Goal: Check status: Check status

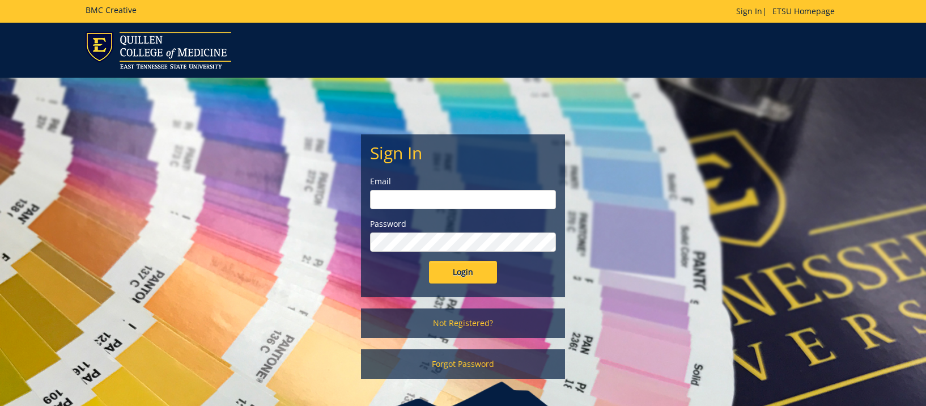
type input "[EMAIL_ADDRESS][DOMAIN_NAME]"
click at [467, 272] on input "Login" at bounding box center [463, 272] width 68 height 23
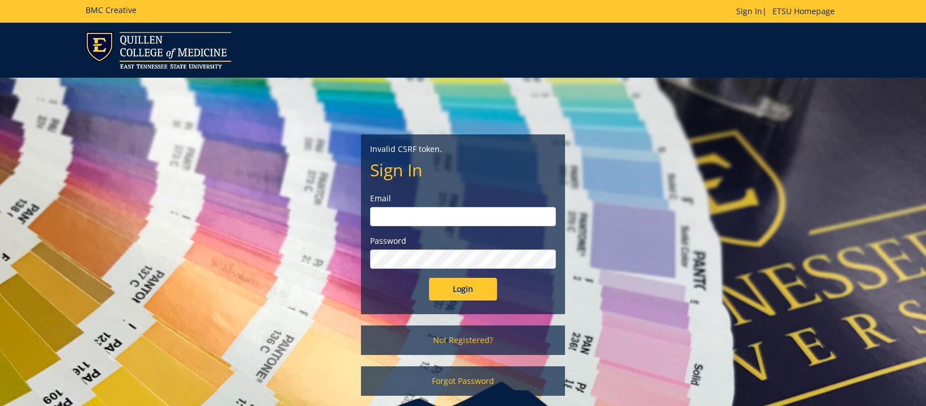
type input "doylel@etsu.edu"
click at [474, 297] on input "Login" at bounding box center [463, 289] width 68 height 23
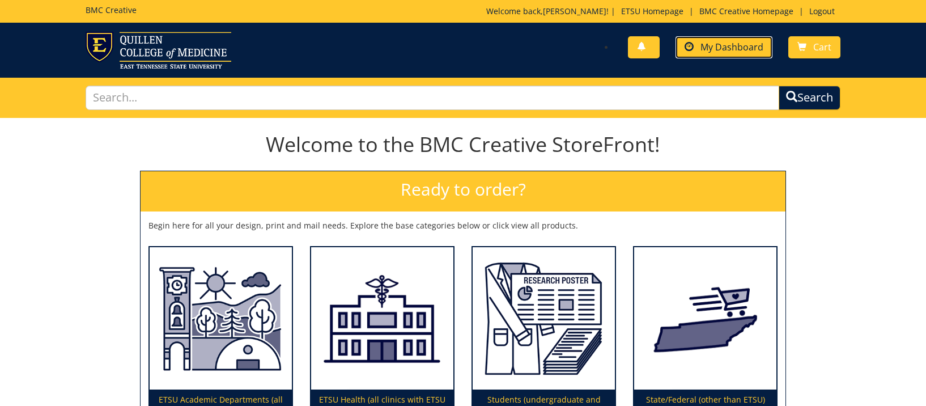
click at [709, 54] on link "My Dashboard" at bounding box center [724, 47] width 97 height 22
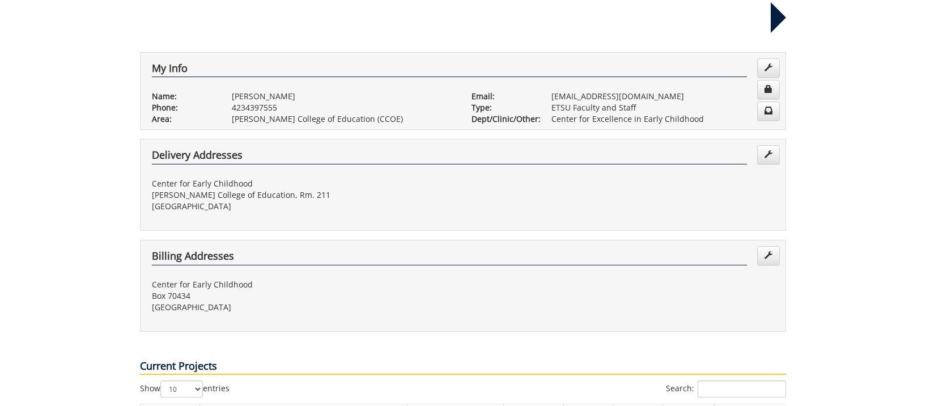
scroll to position [340, 0]
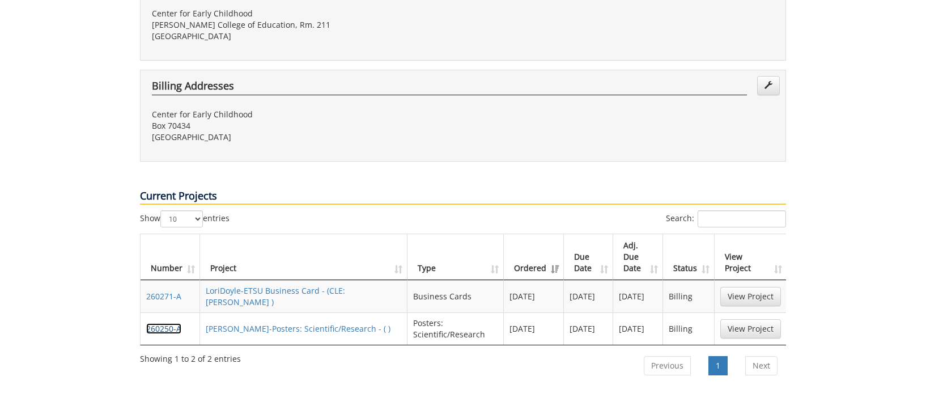
click at [160, 323] on link "260250-A" at bounding box center [163, 328] width 35 height 11
click at [157, 291] on link "260271-A" at bounding box center [163, 296] width 35 height 11
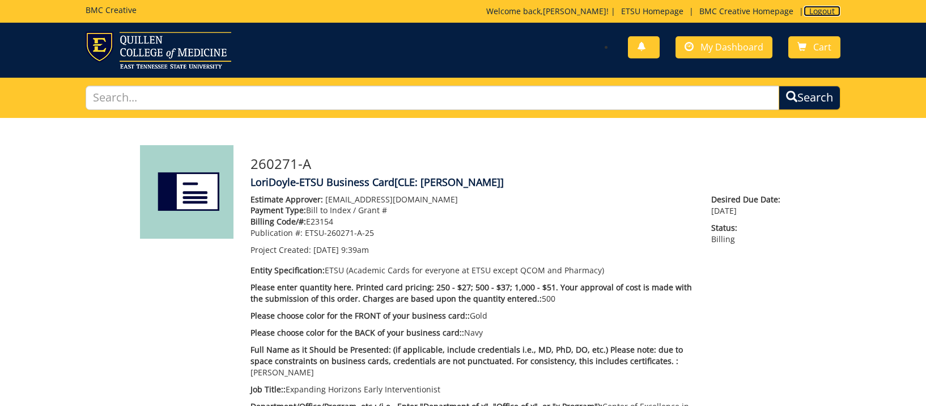
click at [824, 10] on link "Logout" at bounding box center [822, 11] width 37 height 11
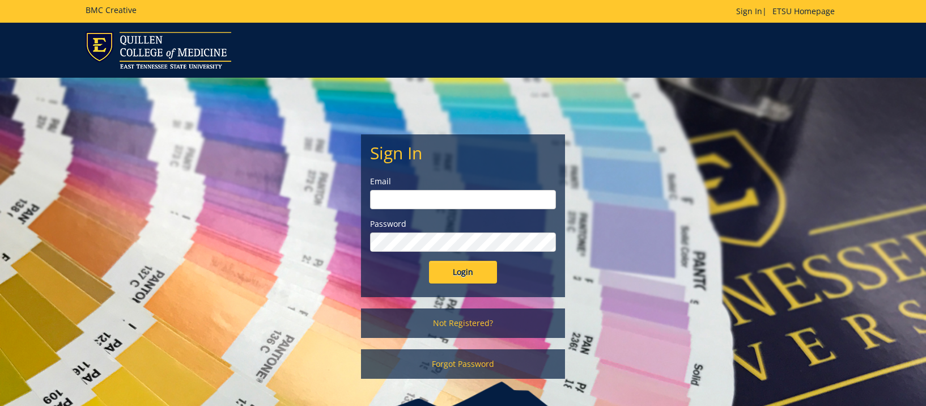
type input "[EMAIL_ADDRESS][DOMAIN_NAME]"
click at [397, 12] on div "BMC Creative Sign In | ETSU Homepage" at bounding box center [463, 11] width 772 height 23
